Goal: Transaction & Acquisition: Purchase product/service

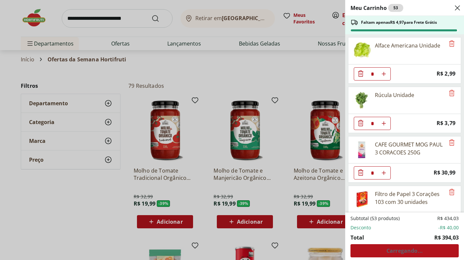
select select "**********"
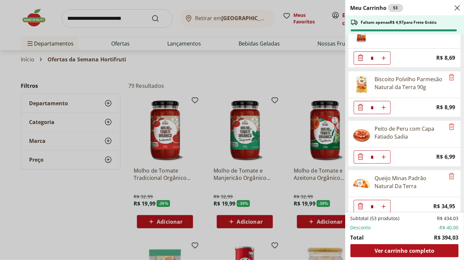
scroll to position [1007, 0]
click at [426, 140] on div "Peito de Peru com Capa Fatiado Sadia" at bounding box center [410, 133] width 70 height 16
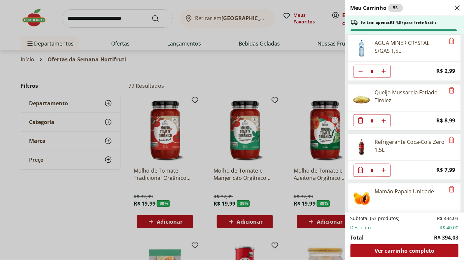
scroll to position [1510, 0]
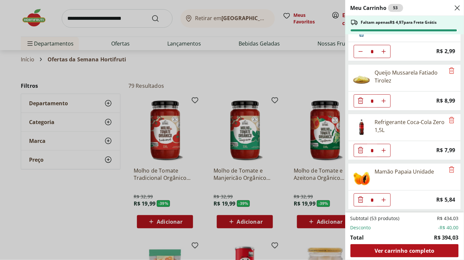
click at [384, 153] on use "Aumentar Quantidade" at bounding box center [383, 150] width 5 height 5
type input "*"
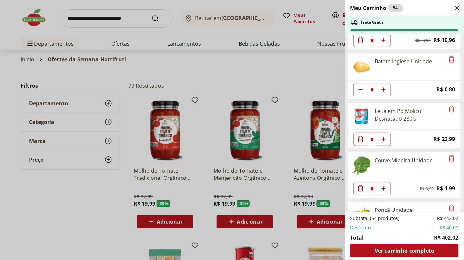
scroll to position [715, 0]
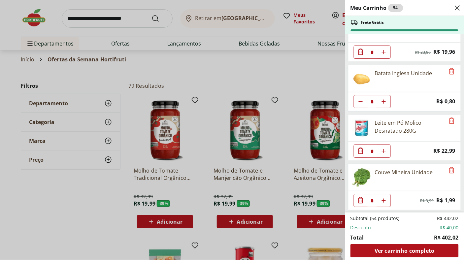
click at [409, 241] on li "Total R$ 402,02" at bounding box center [405, 238] width 108 height 8
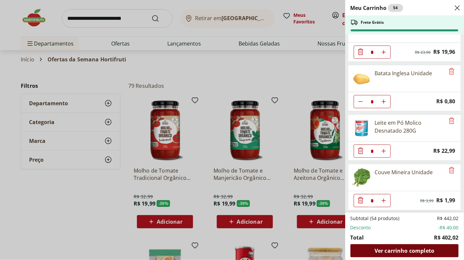
click at [407, 250] on span "Ver carrinho completo" at bounding box center [405, 250] width 60 height 5
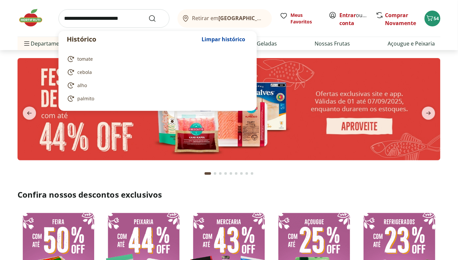
click at [115, 19] on input "search" at bounding box center [113, 18] width 111 height 18
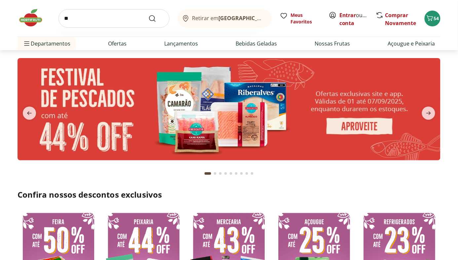
type input "***"
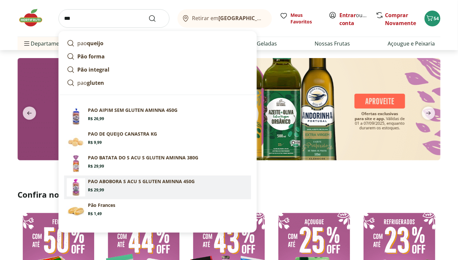
type input "*"
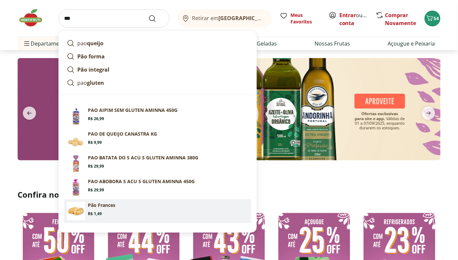
click at [116, 205] on section "Pão [PERSON_NAME]: R$ 1,49" at bounding box center [168, 209] width 161 height 15
type input "**********"
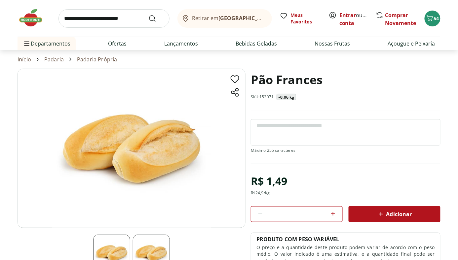
click at [333, 214] on icon at bounding box center [333, 214] width 4 height 4
type input "*"
click at [378, 213] on icon at bounding box center [381, 214] width 8 height 8
click at [436, 21] on span "56" at bounding box center [436, 18] width 5 height 6
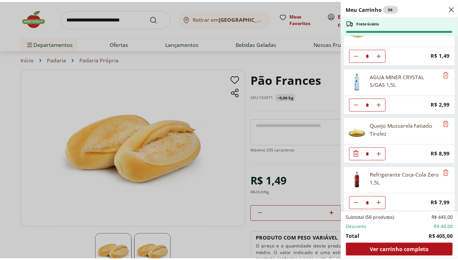
scroll to position [1509, 0]
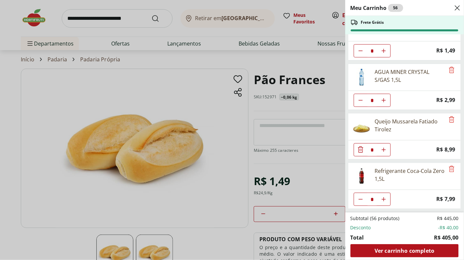
click at [186, 126] on div "Meu Carrinho 56 Frete Grátis Alface Americana Unidade * Price: R$ 2,99 Rúcula U…" at bounding box center [232, 130] width 464 height 260
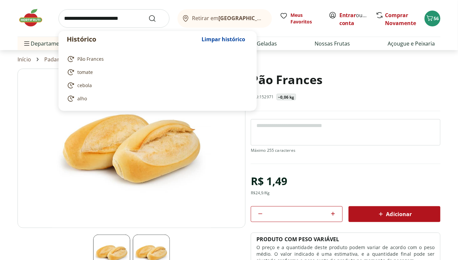
click at [98, 11] on input "search" at bounding box center [113, 18] width 111 height 18
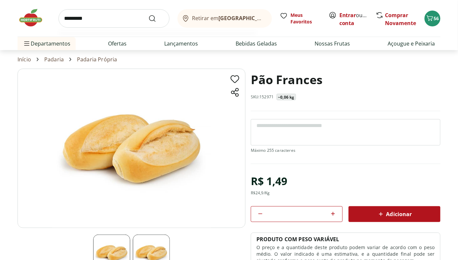
type input "*********"
click at [148, 15] on button "Submit Search" at bounding box center [156, 19] width 16 height 8
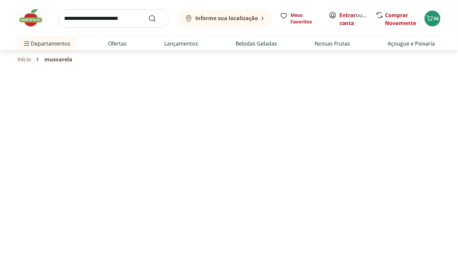
select select "**********"
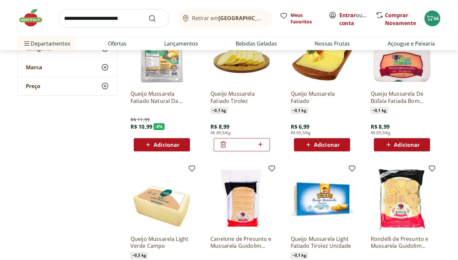
scroll to position [69, 0]
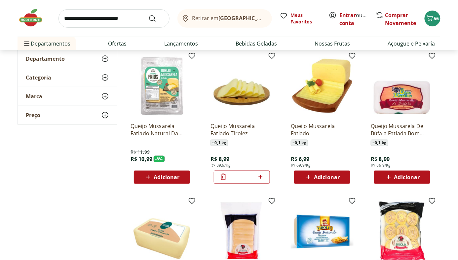
click at [223, 170] on div at bounding box center [223, 177] width 8 height 16
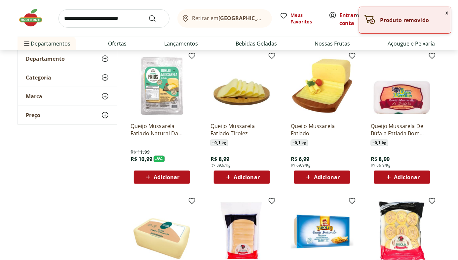
click at [314, 169] on div "Queijo Mussarela Fatiado ~ 0,1 kg R$ 6,99 R$ 69,9/Kg Adicionar" at bounding box center [322, 150] width 63 height 67
click at [316, 175] on span "Adicionar" at bounding box center [327, 177] width 26 height 5
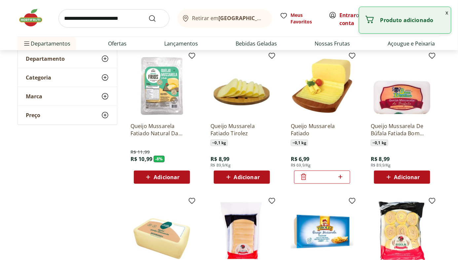
click at [341, 173] on icon at bounding box center [340, 177] width 8 height 8
type input "*"
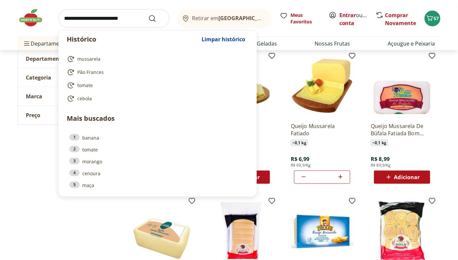
click at [92, 15] on input "search" at bounding box center [113, 18] width 111 height 18
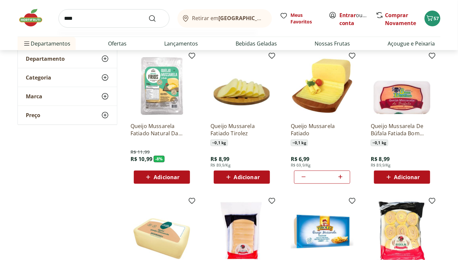
type input "****"
click at [148, 15] on button "Submit Search" at bounding box center [156, 19] width 16 height 8
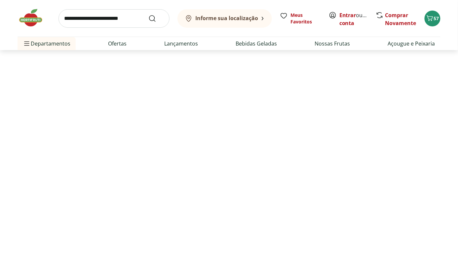
select select "**********"
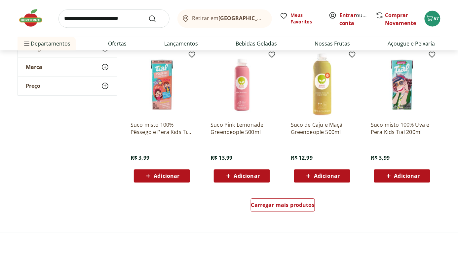
scroll to position [373, 0]
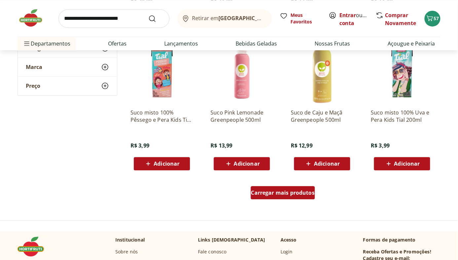
click at [279, 200] on link "Carregar mais produtos" at bounding box center [283, 194] width 64 height 16
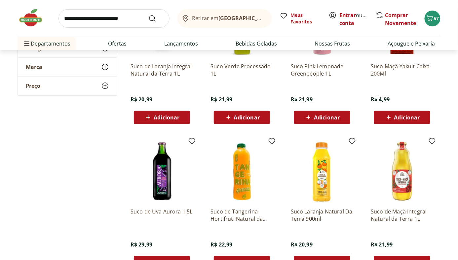
scroll to position [758, 0]
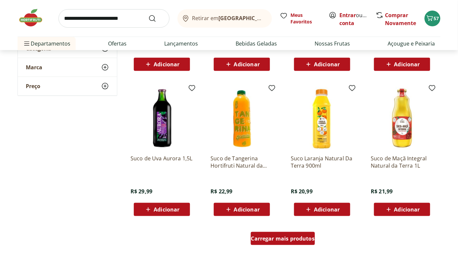
click at [285, 238] on span "Carregar mais produtos" at bounding box center [283, 238] width 64 height 5
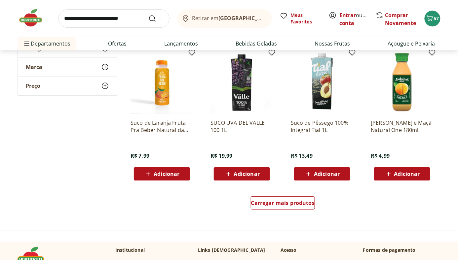
scroll to position [1228, 0]
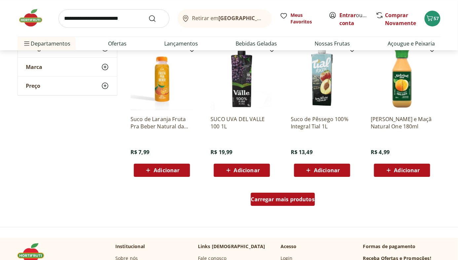
click at [268, 197] on span "Carregar mais produtos" at bounding box center [283, 199] width 64 height 5
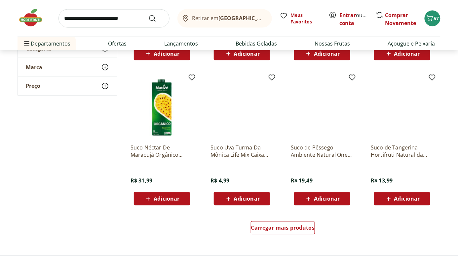
scroll to position [1638, 0]
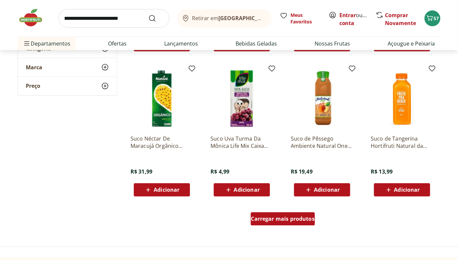
click at [283, 213] on div "Carregar mais produtos" at bounding box center [283, 219] width 64 height 13
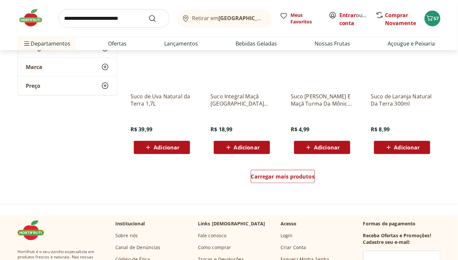
scroll to position [2117, 0]
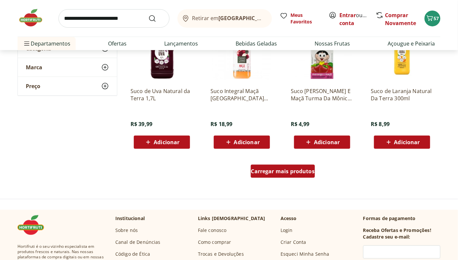
click at [297, 172] on span "Carregar mais produtos" at bounding box center [283, 171] width 64 height 5
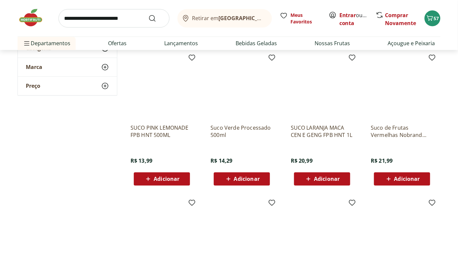
scroll to position [2496, 0]
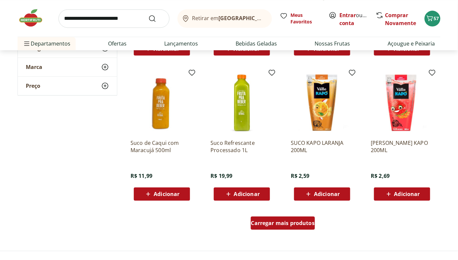
click at [275, 226] on span "Carregar mais produtos" at bounding box center [283, 223] width 64 height 5
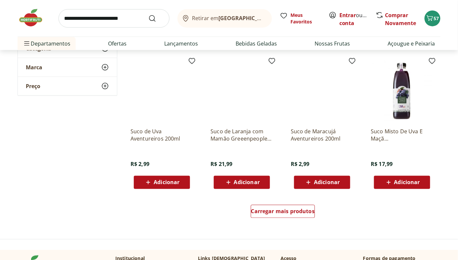
scroll to position [2958, 0]
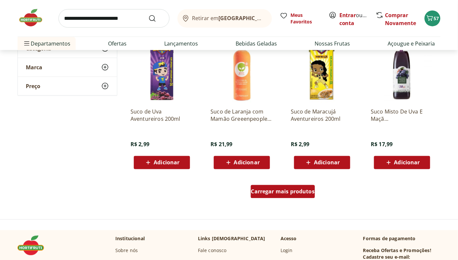
click at [290, 192] on span "Carregar mais produtos" at bounding box center [283, 191] width 64 height 5
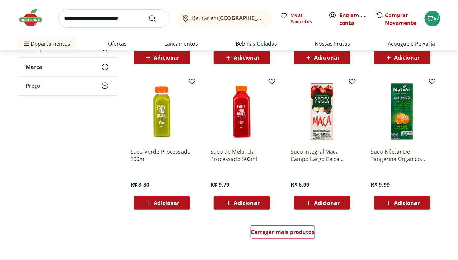
scroll to position [3383, 0]
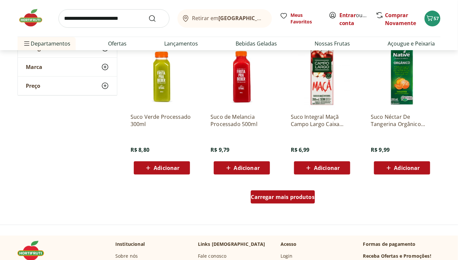
click at [278, 192] on div "Carregar mais produtos" at bounding box center [283, 197] width 64 height 13
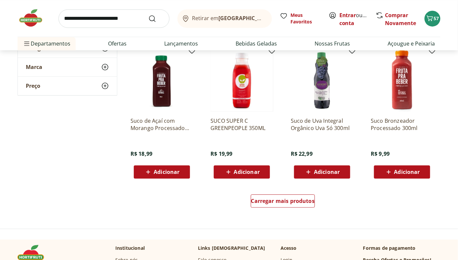
scroll to position [3826, 0]
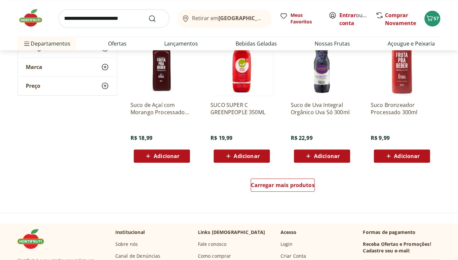
click at [289, 178] on div "Carregar mais produtos" at bounding box center [283, 187] width 320 height 32
click at [287, 191] on div "Carregar mais produtos" at bounding box center [283, 185] width 64 height 13
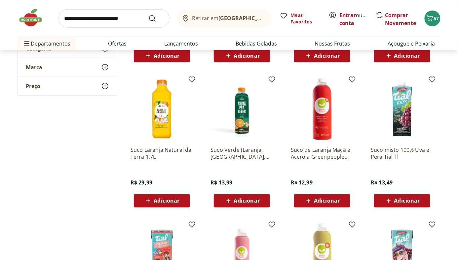
scroll to position [0, 0]
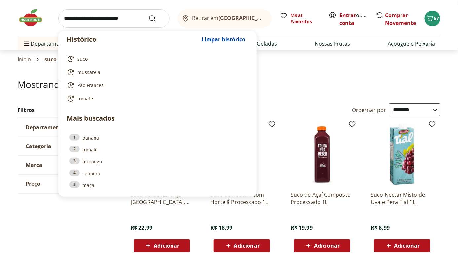
click at [102, 10] on input "search" at bounding box center [113, 18] width 111 height 18
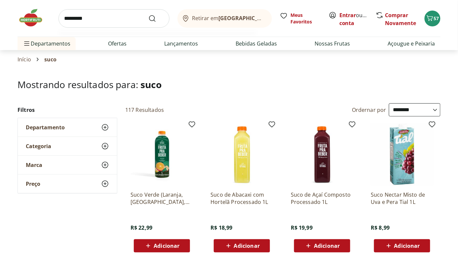
type input "*********"
click at [148, 15] on button "Submit Search" at bounding box center [156, 19] width 16 height 8
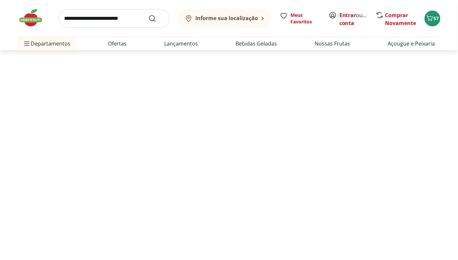
select select "**********"
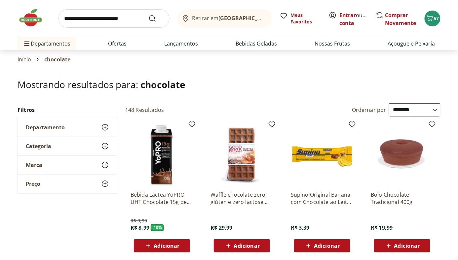
drag, startPoint x: 414, startPoint y: 64, endPoint x: 423, endPoint y: 59, distance: 9.9
click at [414, 64] on section "Início chocolate" at bounding box center [229, 59] width 423 height 18
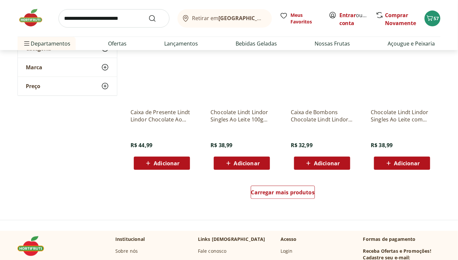
scroll to position [4269, 0]
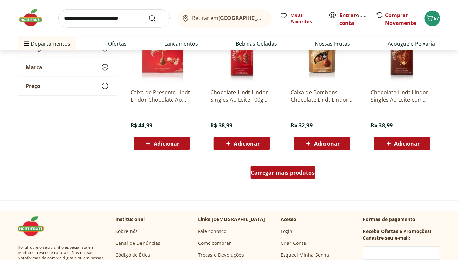
click at [288, 175] on span "Carregar mais produtos" at bounding box center [283, 172] width 64 height 5
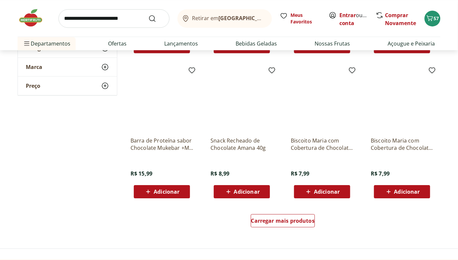
scroll to position [4681, 0]
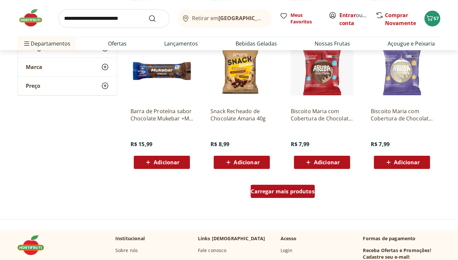
click at [293, 195] on div "Carregar mais produtos" at bounding box center [283, 191] width 64 height 13
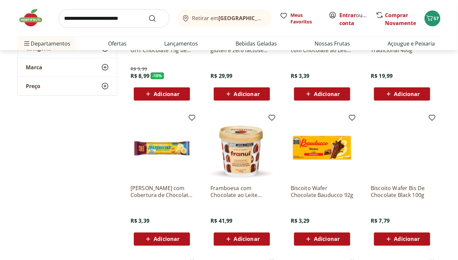
scroll to position [0, 0]
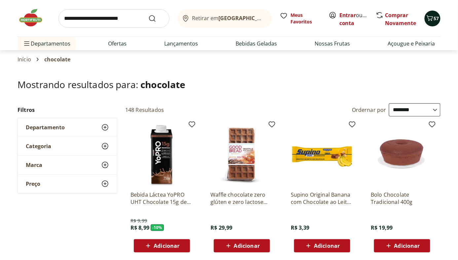
click at [438, 19] on span "57" at bounding box center [436, 18] width 5 height 6
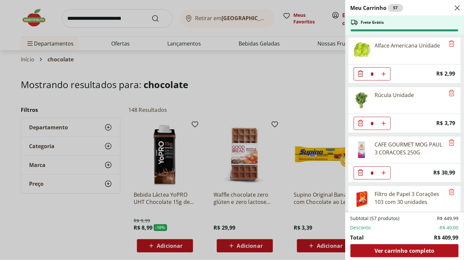
click at [281, 105] on div "Meu Carrinho 57 Frete Grátis Alface Americana Unidade * Price: R$ 2,99 Rúcula U…" at bounding box center [232, 130] width 464 height 260
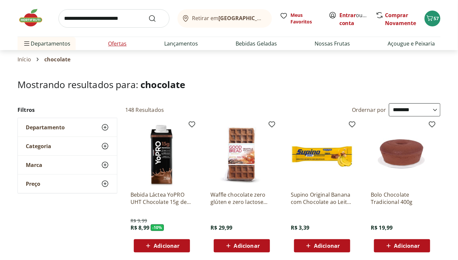
click at [114, 37] on li "Ofertas" at bounding box center [117, 43] width 29 height 13
click at [115, 44] on link "Ofertas" at bounding box center [117, 44] width 18 height 8
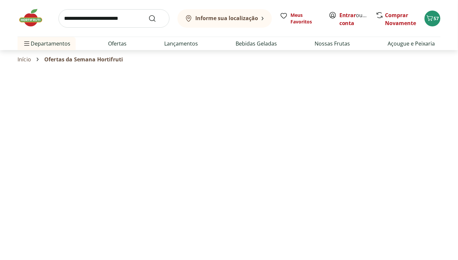
select select "**********"
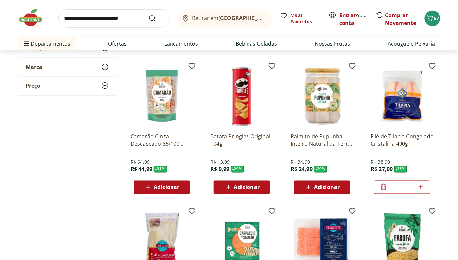
scroll to position [188, 0]
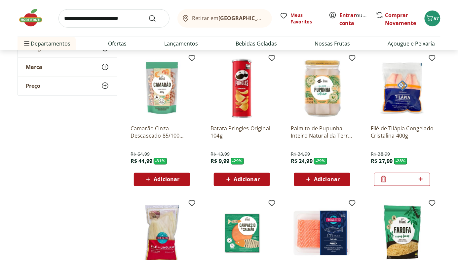
click at [230, 185] on div "Adicionar" at bounding box center [242, 180] width 46 height 12
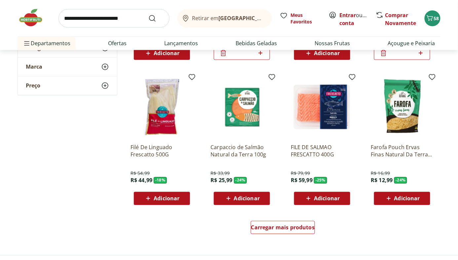
scroll to position [318, 0]
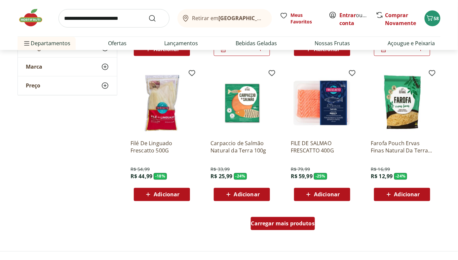
click at [300, 223] on span "Carregar mais produtos" at bounding box center [283, 223] width 64 height 5
